Goal: Find specific page/section: Find specific page/section

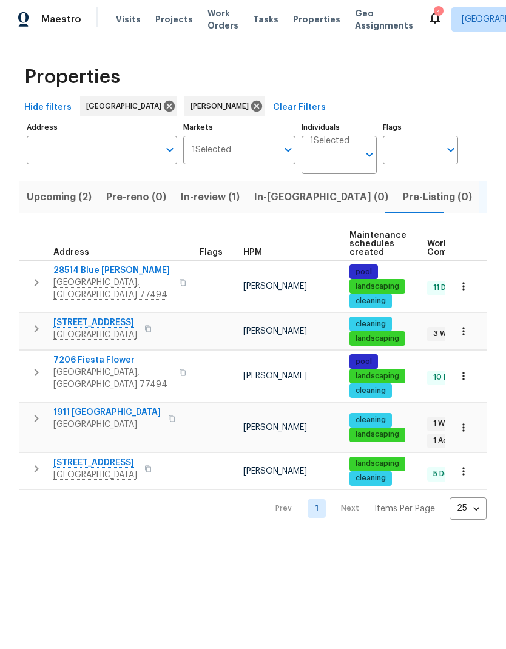
click at [77, 271] on span "28514 Blue Holly Ln" at bounding box center [112, 271] width 118 height 12
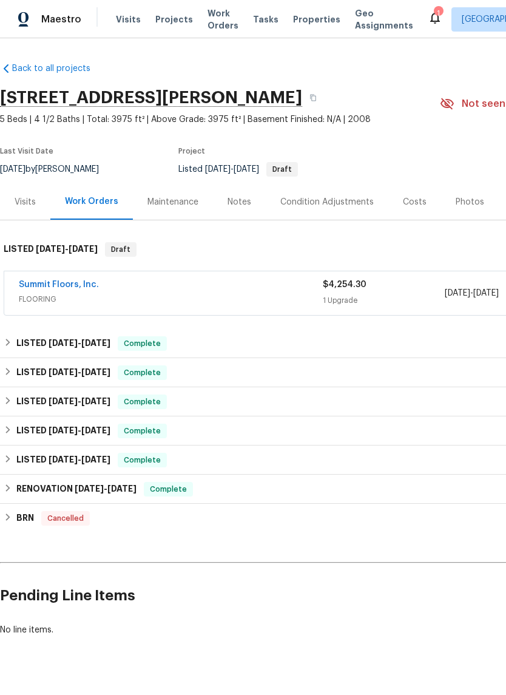
click at [430, 16] on icon at bounding box center [435, 18] width 10 height 12
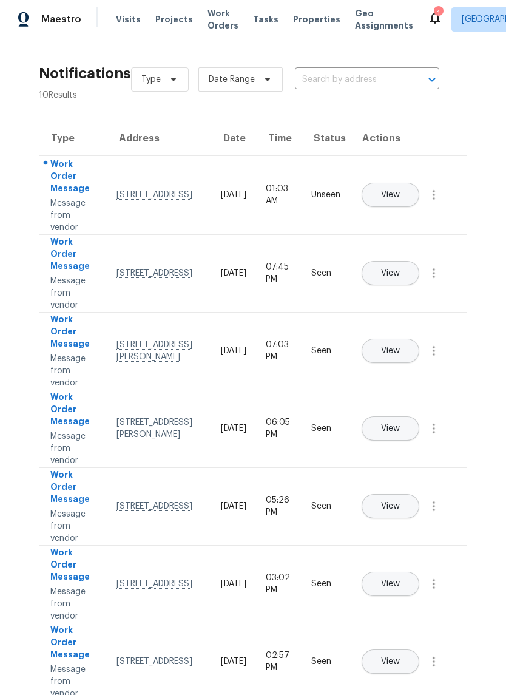
click at [419, 183] on button "View" at bounding box center [391, 195] width 58 height 24
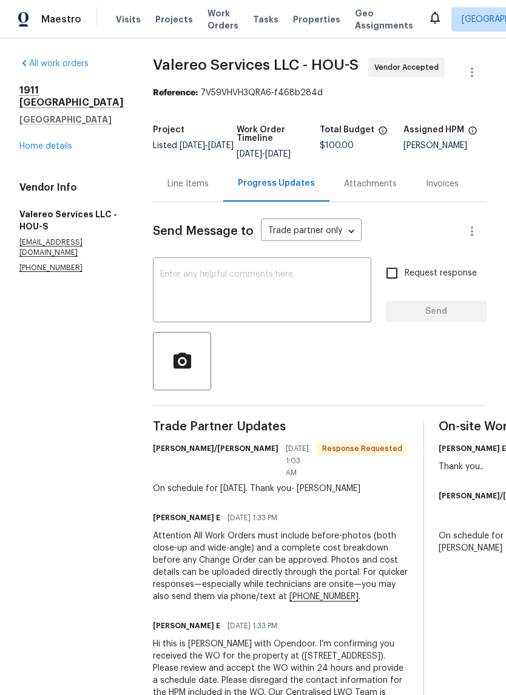
click at [64, 150] on link "Home details" at bounding box center [45, 146] width 53 height 8
